Goal: Browse casually: Explore the website without a specific task or goal

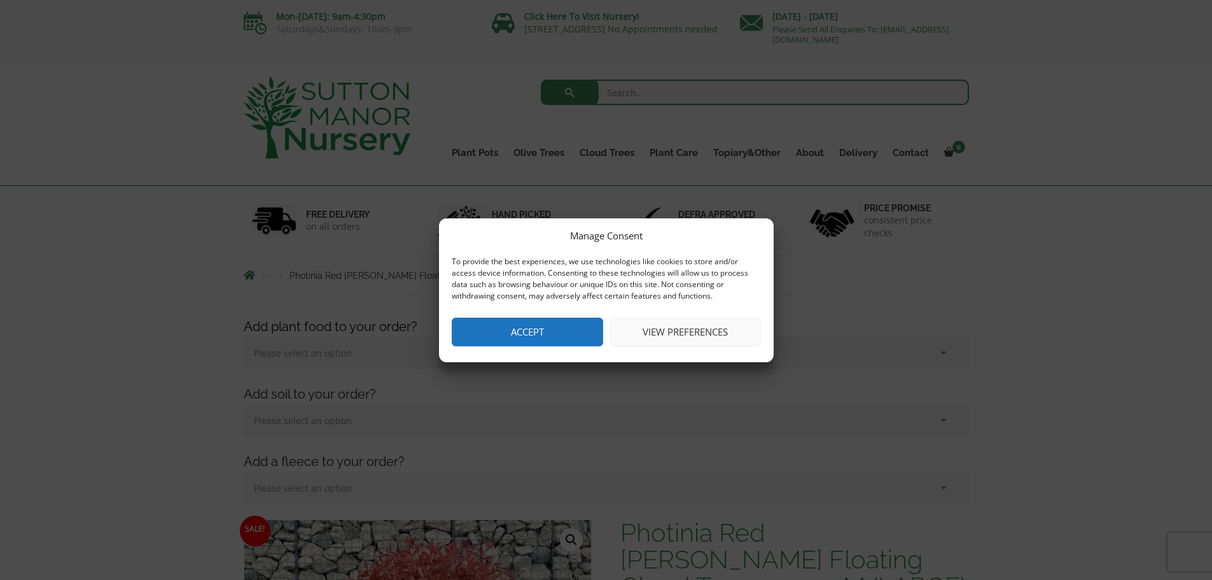
click at [551, 316] on div "Manage Consent To provide the best experiences, we use technologies like cookie…" at bounding box center [606, 290] width 335 height 144
click at [562, 327] on button "Accept" at bounding box center [527, 332] width 151 height 29
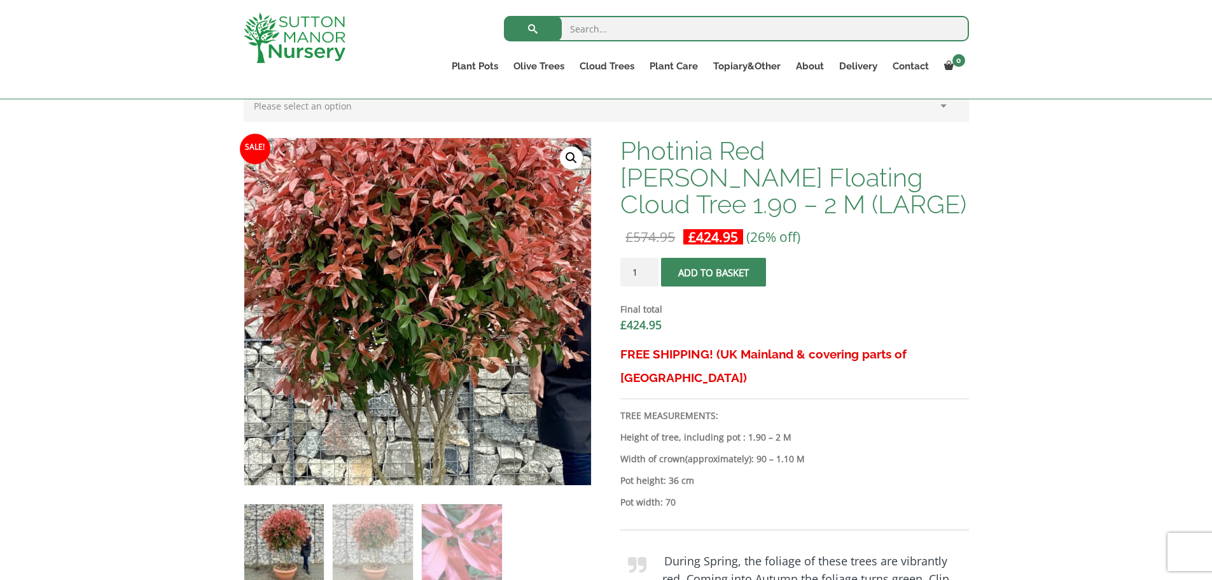
scroll to position [486, 0]
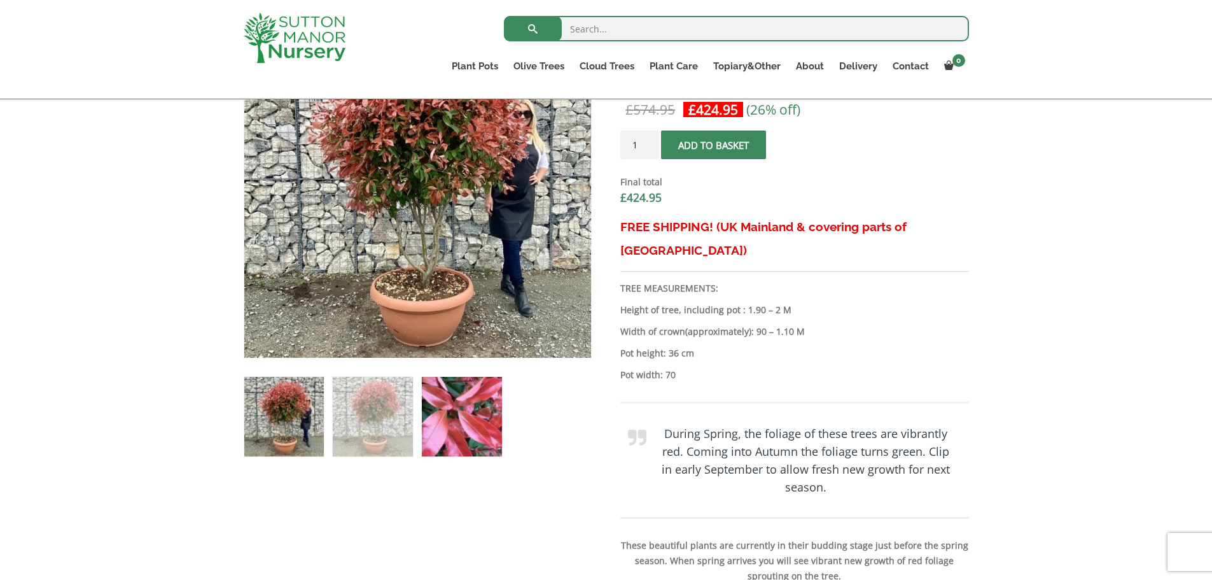
click at [455, 409] on img at bounding box center [462, 417] width 80 height 80
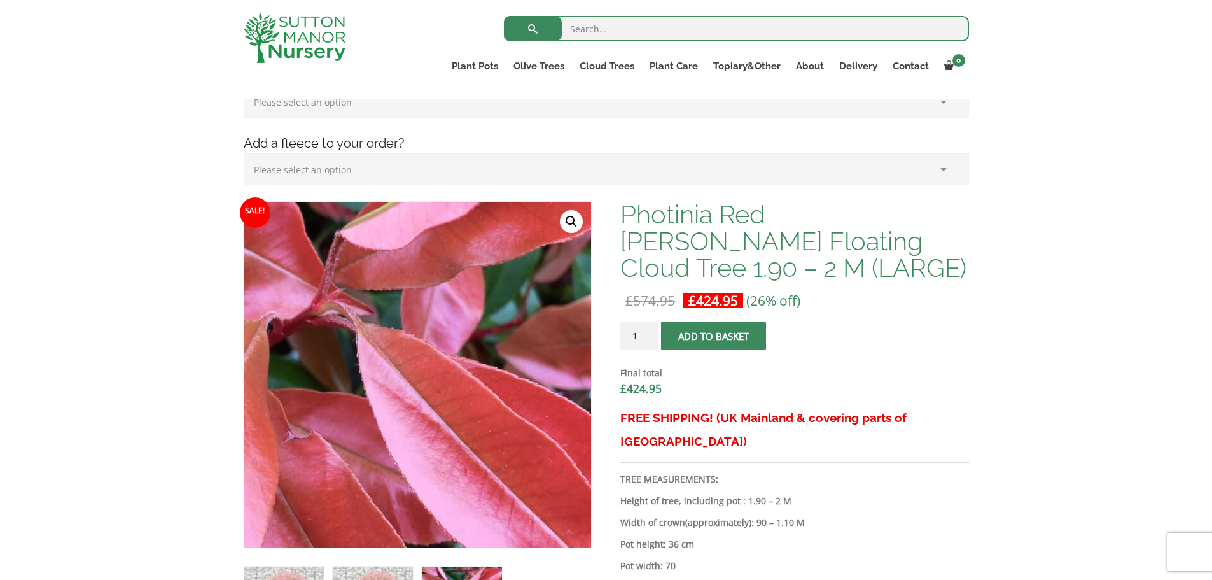
scroll to position [422, 0]
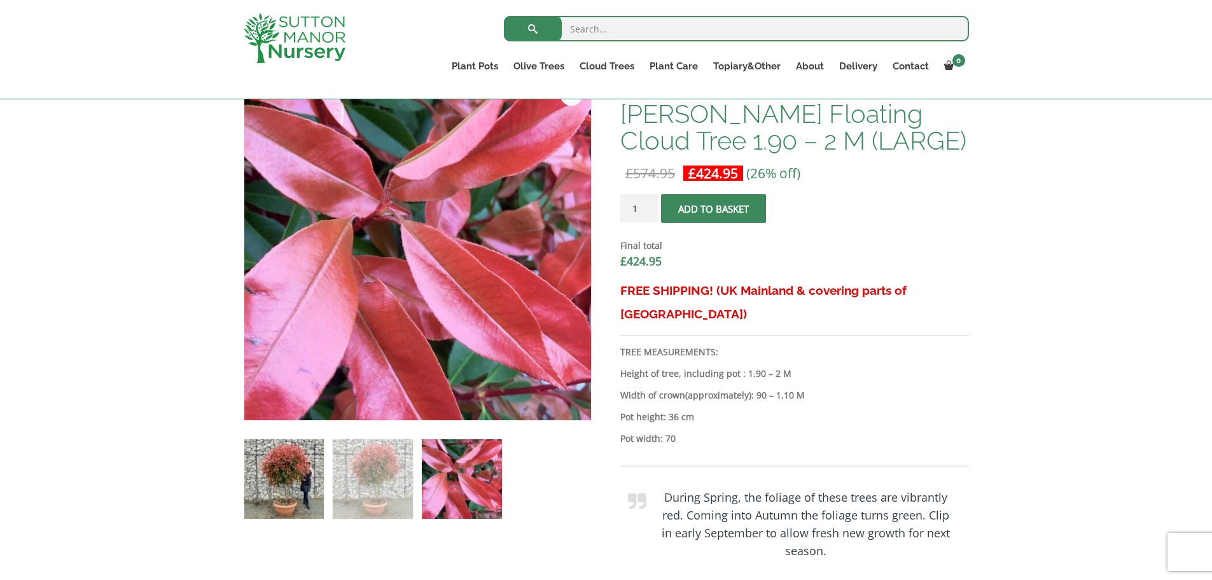
click at [292, 456] on img at bounding box center [284, 479] width 80 height 80
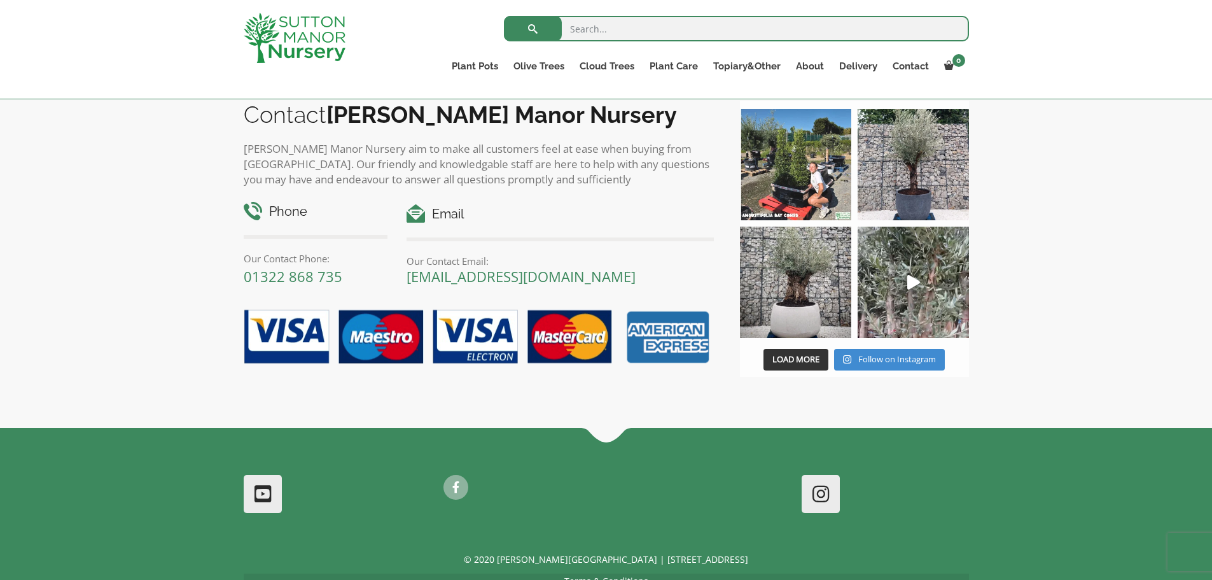
scroll to position [1577, 0]
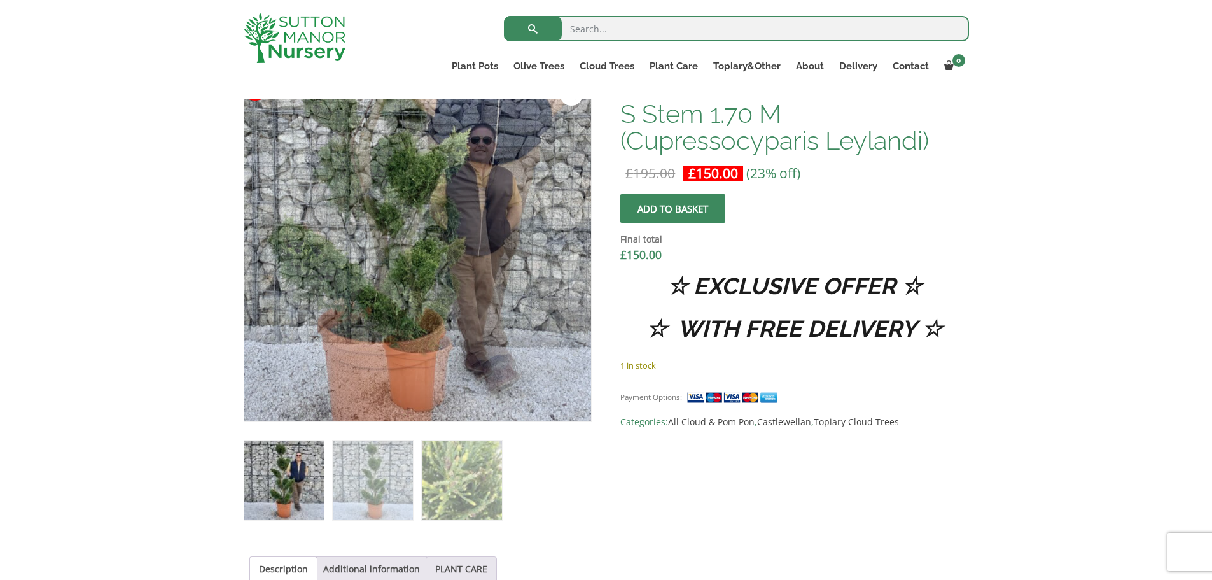
scroll to position [550, 0]
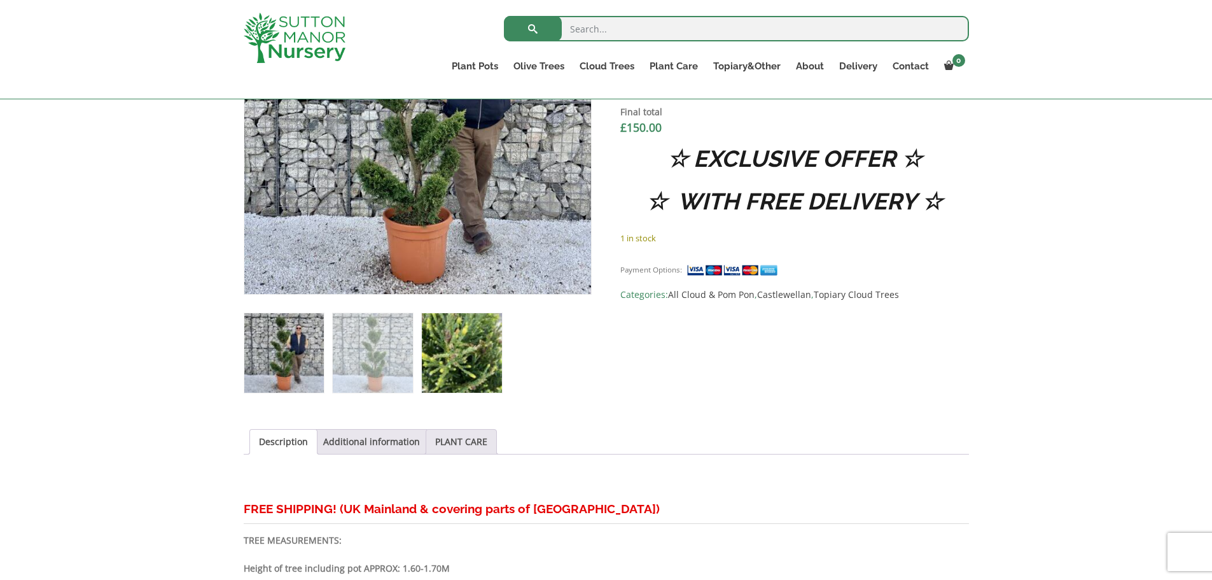
click at [449, 338] on img at bounding box center [462, 353] width 80 height 80
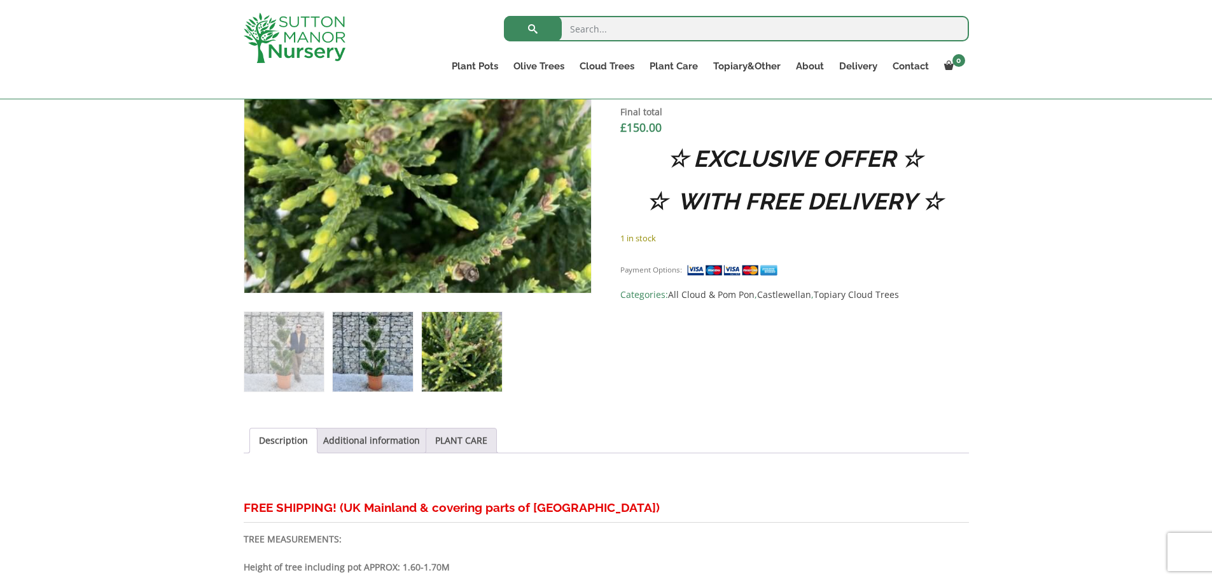
click at [392, 342] on img at bounding box center [373, 352] width 80 height 80
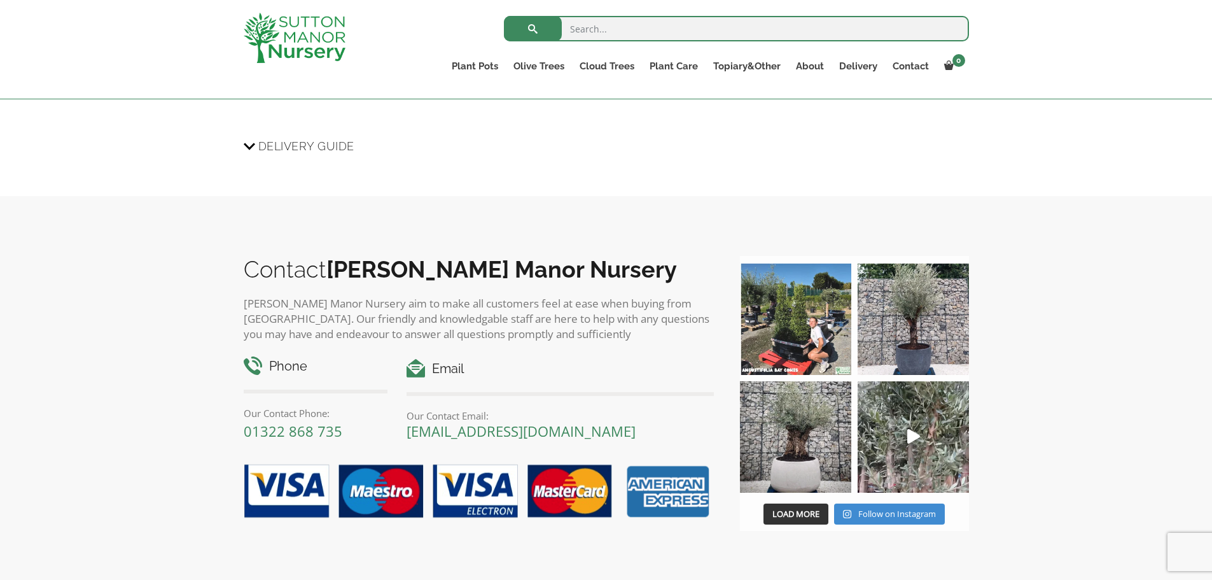
scroll to position [1313, 0]
